Goal: Task Accomplishment & Management: Manage account settings

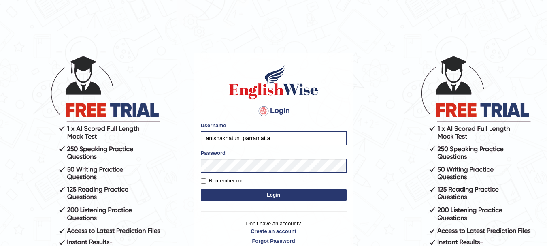
click at [274, 155] on div "Password" at bounding box center [274, 160] width 146 height 23
click at [268, 195] on button "Login" at bounding box center [274, 195] width 146 height 12
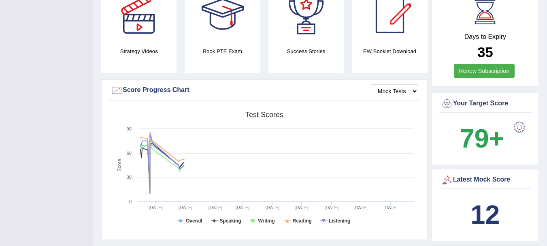
scroll to position [430, 0]
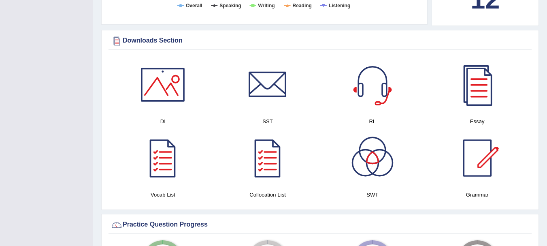
click at [476, 168] on div at bounding box center [477, 158] width 57 height 57
